Goal: Task Accomplishment & Management: Manage account settings

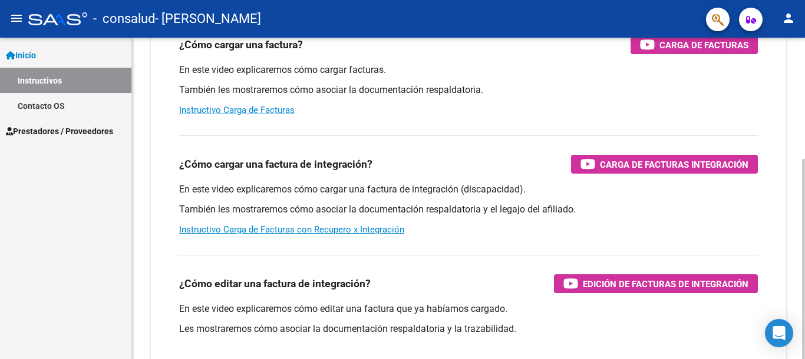
scroll to position [77, 0]
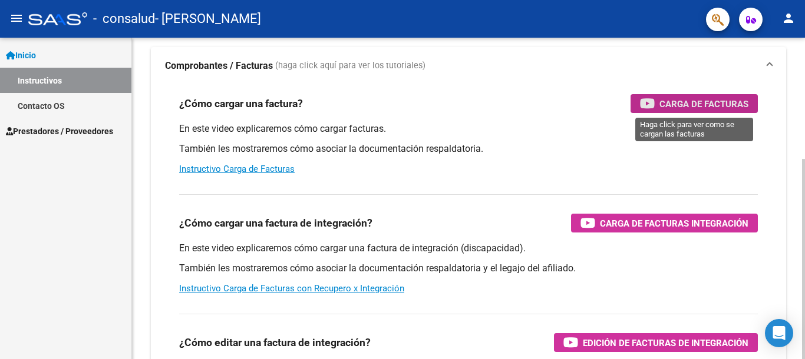
click at [728, 101] on span "Carga de Facturas" at bounding box center [703, 104] width 89 height 15
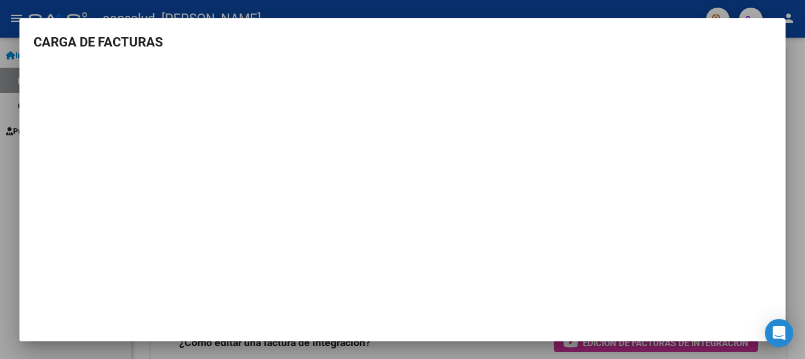
click at [799, 166] on div at bounding box center [402, 179] width 805 height 359
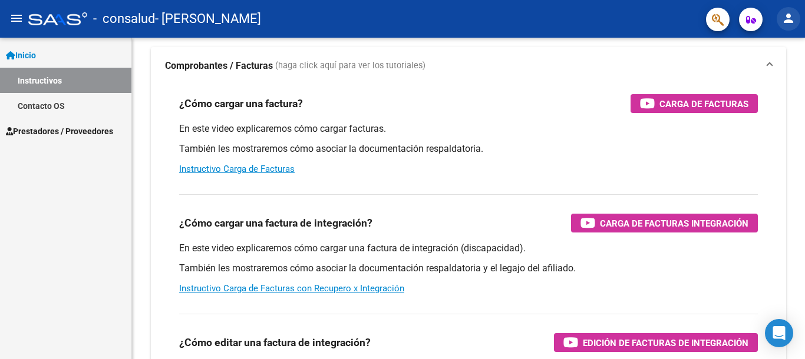
click at [786, 20] on mat-icon "person" at bounding box center [788, 18] width 14 height 14
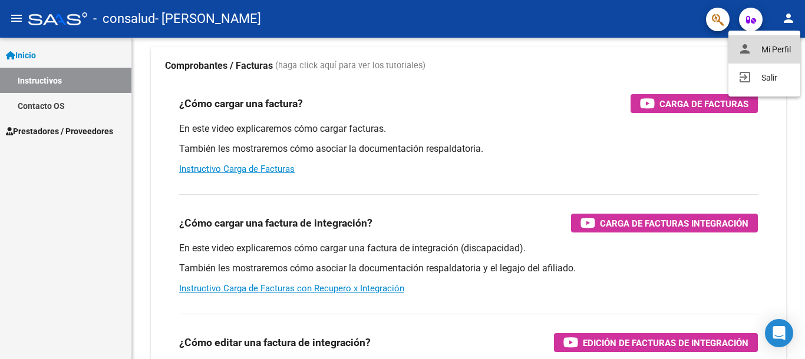
click at [778, 47] on button "person Mi Perfil" at bounding box center [764, 49] width 72 height 28
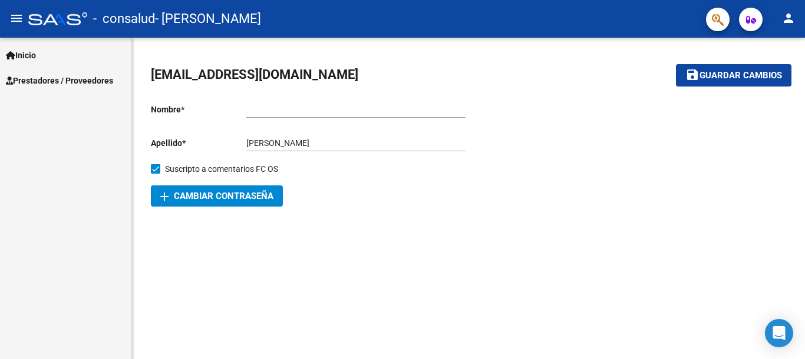
click at [245, 194] on span "add Cambiar Contraseña" at bounding box center [216, 196] width 113 height 11
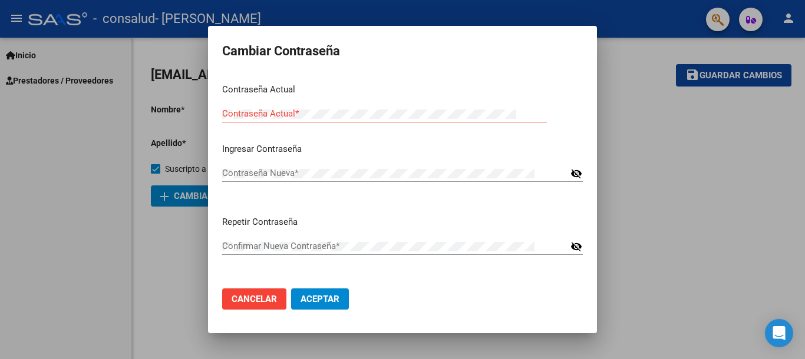
click at [269, 106] on div "Contraseña Actual *" at bounding box center [384, 114] width 325 height 18
click at [351, 164] on div "Contraseña Nueva *" at bounding box center [394, 173] width 345 height 18
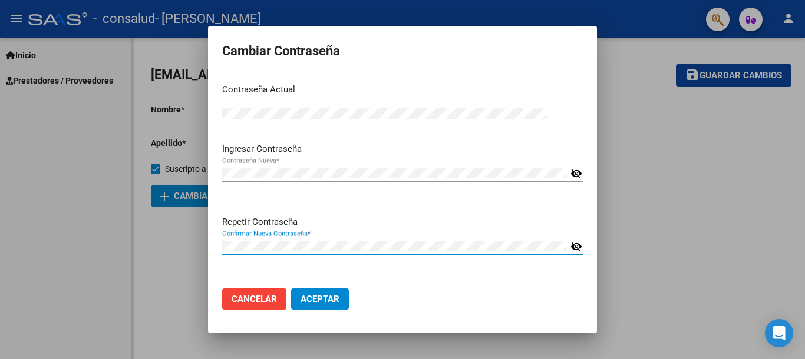
click at [329, 298] on span "Aceptar" at bounding box center [319, 299] width 39 height 11
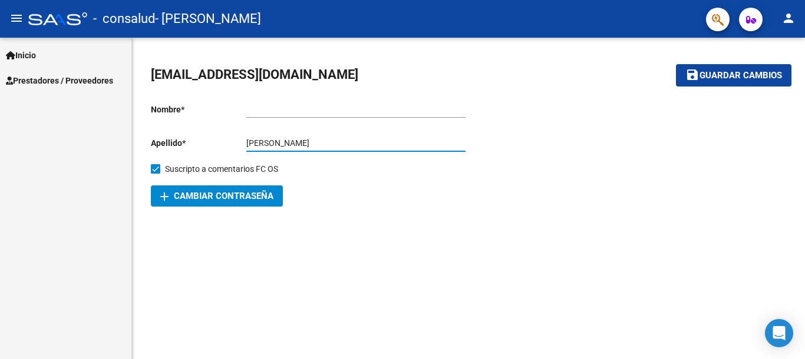
drag, startPoint x: 274, startPoint y: 143, endPoint x: 230, endPoint y: 145, distance: 43.6
click at [230, 145] on app-form-text-field "Apellido * [PERSON_NAME] apellido" at bounding box center [308, 142] width 315 height 9
type input "[PERSON_NAME]"
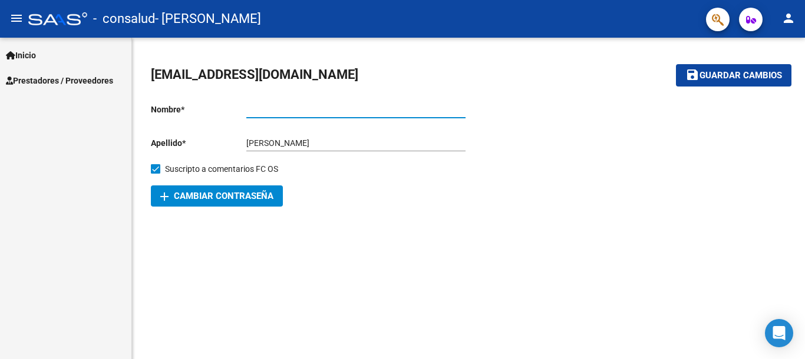
click at [265, 110] on input "Ingresar nombre" at bounding box center [355, 110] width 219 height 10
type input "[PERSON_NAME]"
click at [739, 77] on span "Guardar cambios" at bounding box center [740, 76] width 82 height 11
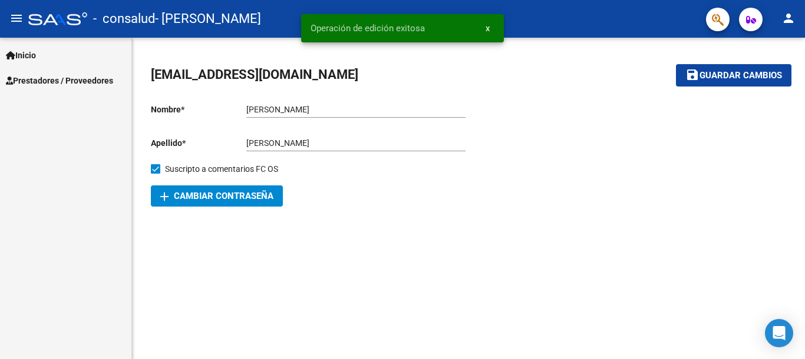
click at [34, 50] on span "Inicio" at bounding box center [21, 55] width 30 height 13
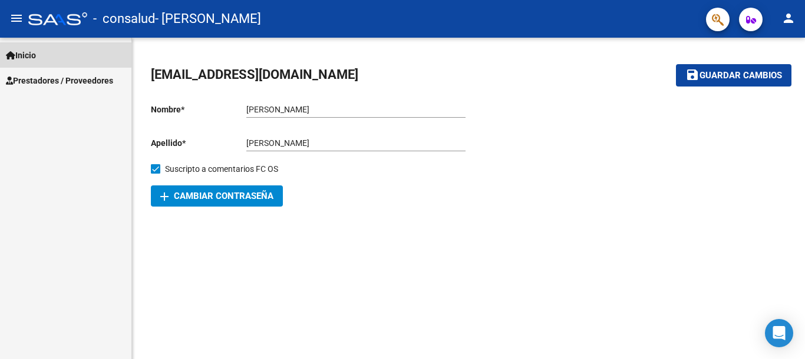
click at [18, 51] on span "Inicio" at bounding box center [21, 55] width 30 height 13
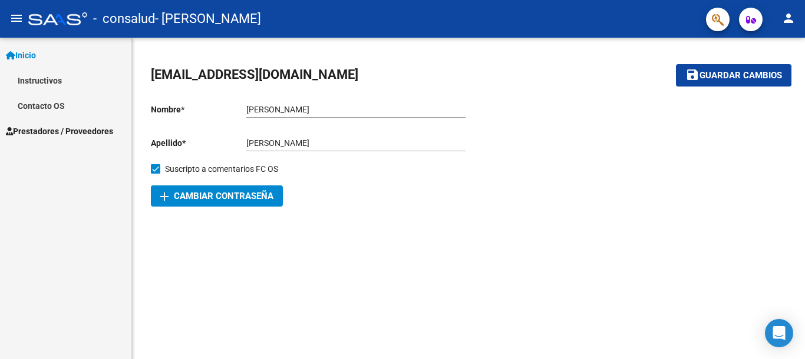
click at [22, 18] on mat-icon "menu" at bounding box center [16, 18] width 14 height 14
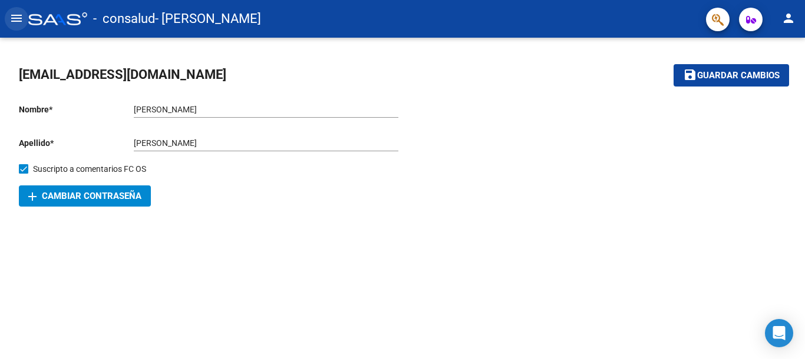
click at [22, 18] on mat-icon "menu" at bounding box center [16, 18] width 14 height 14
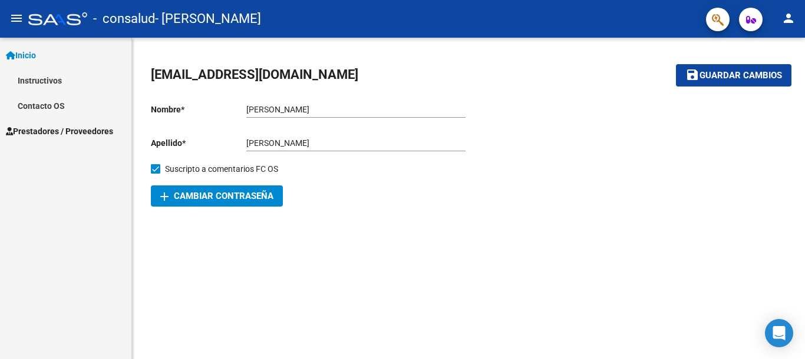
click at [789, 14] on mat-icon "person" at bounding box center [788, 18] width 14 height 14
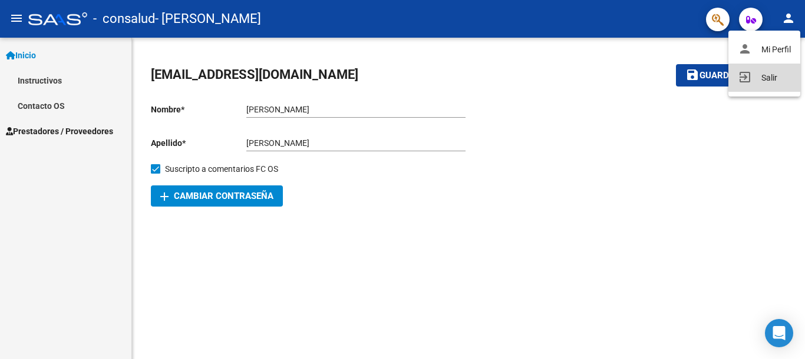
click at [778, 75] on button "exit_to_app Salir" at bounding box center [764, 78] width 72 height 28
